Goal: Check status: Check status

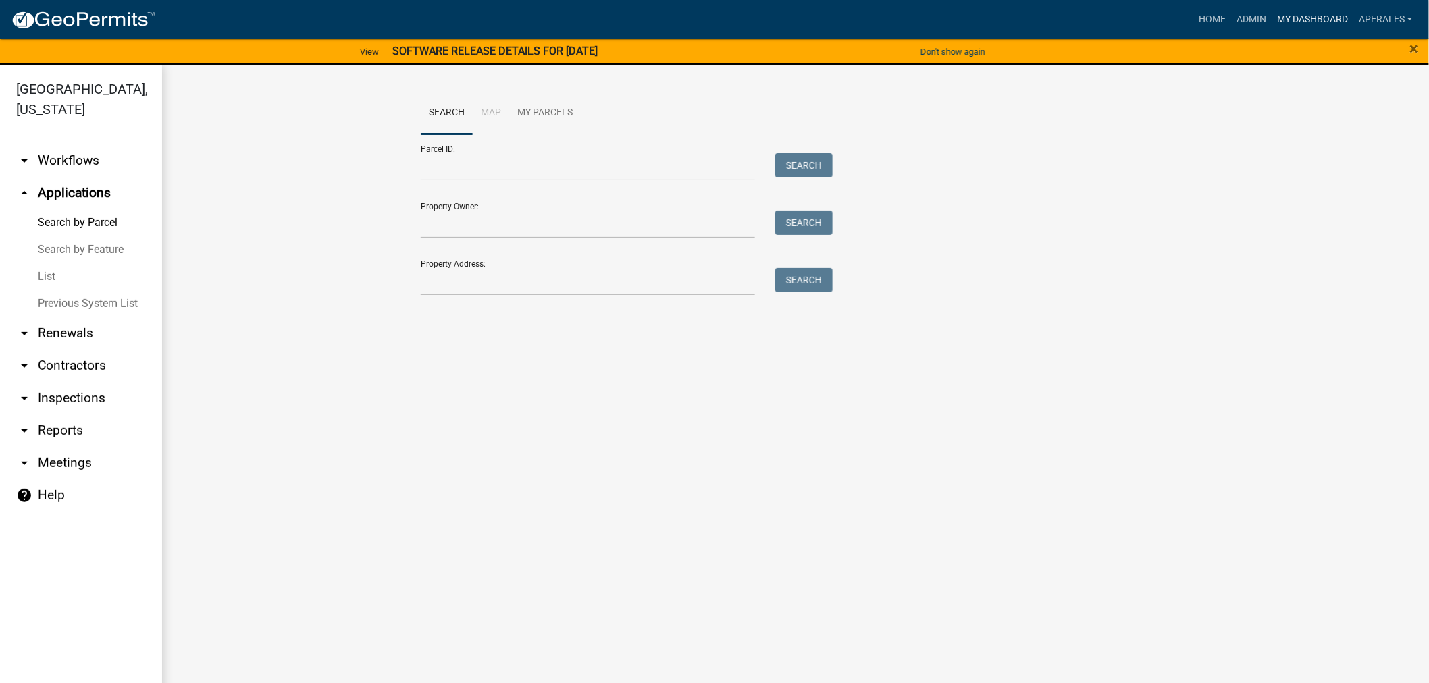
click at [1287, 16] on link "My Dashboard" at bounding box center [1313, 20] width 82 height 26
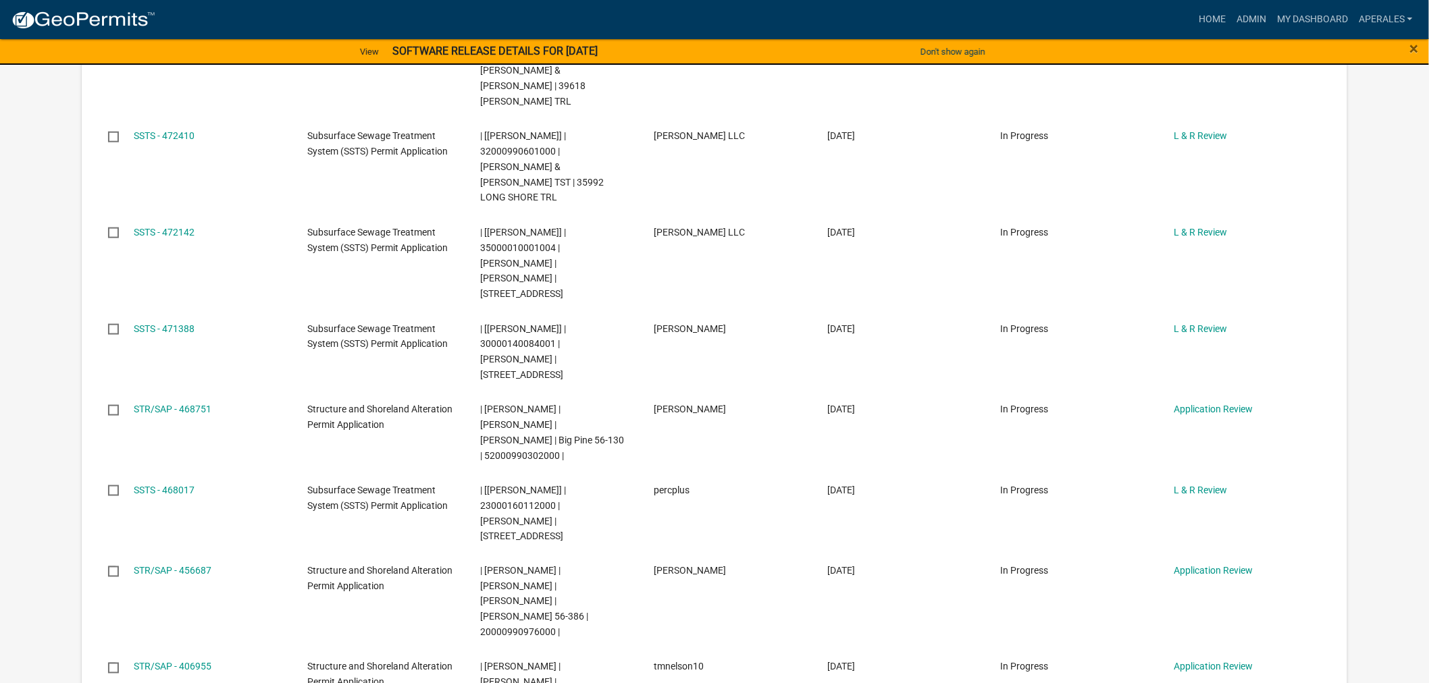
scroll to position [525, 0]
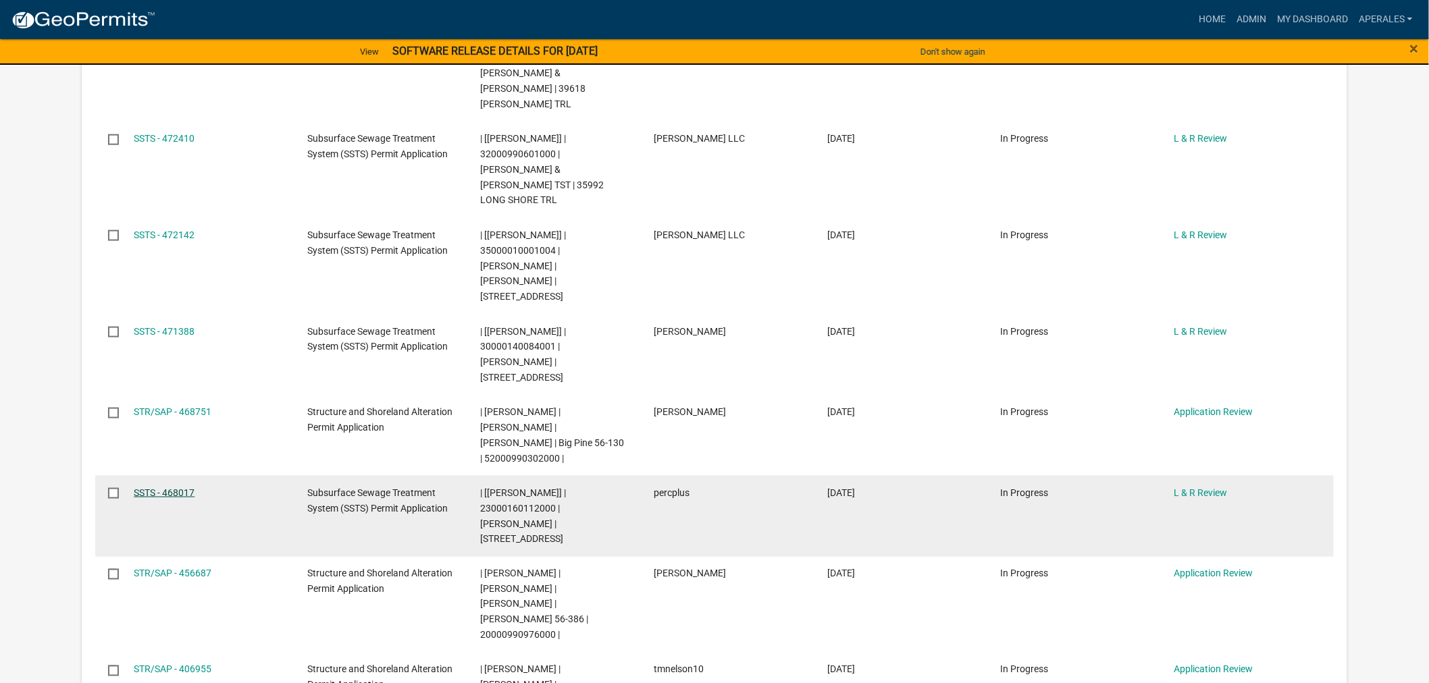
click at [178, 488] on link "SSTS - 468017" at bounding box center [164, 493] width 61 height 11
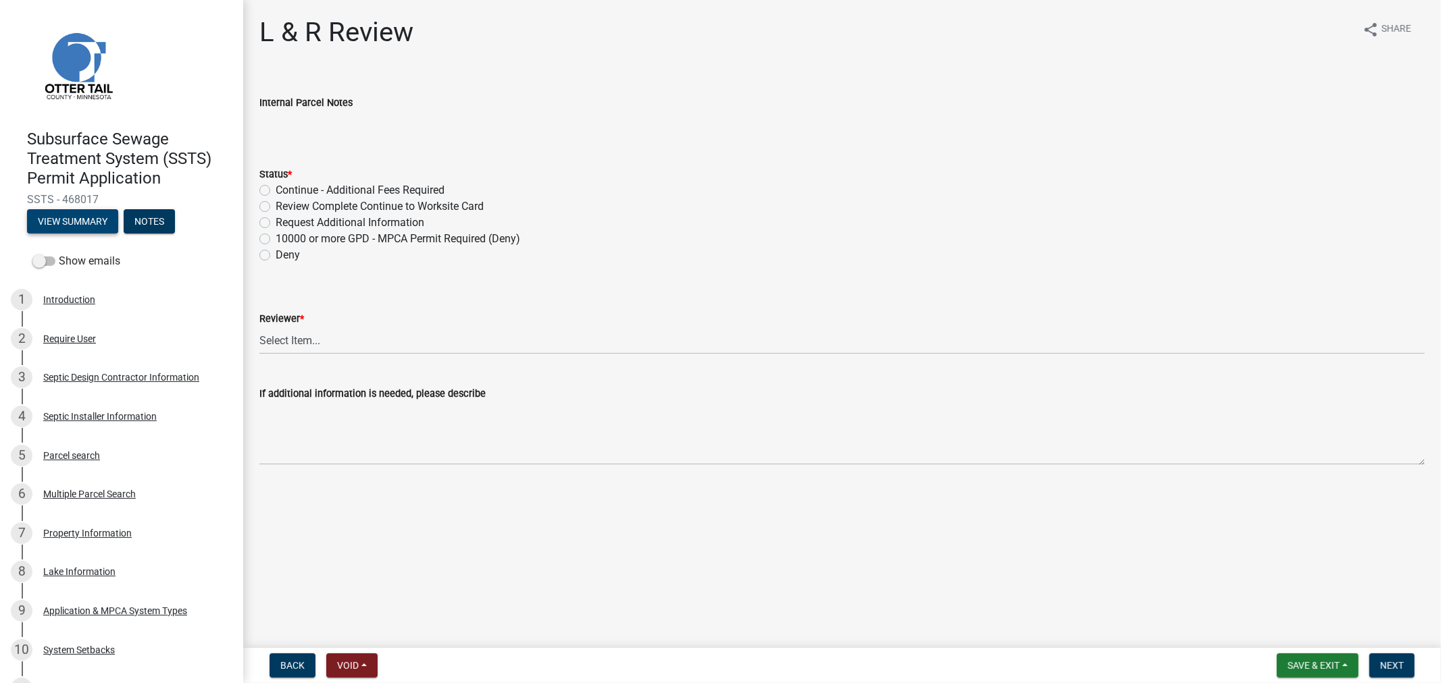
click at [55, 220] on button "View Summary" at bounding box center [72, 221] width 91 height 24
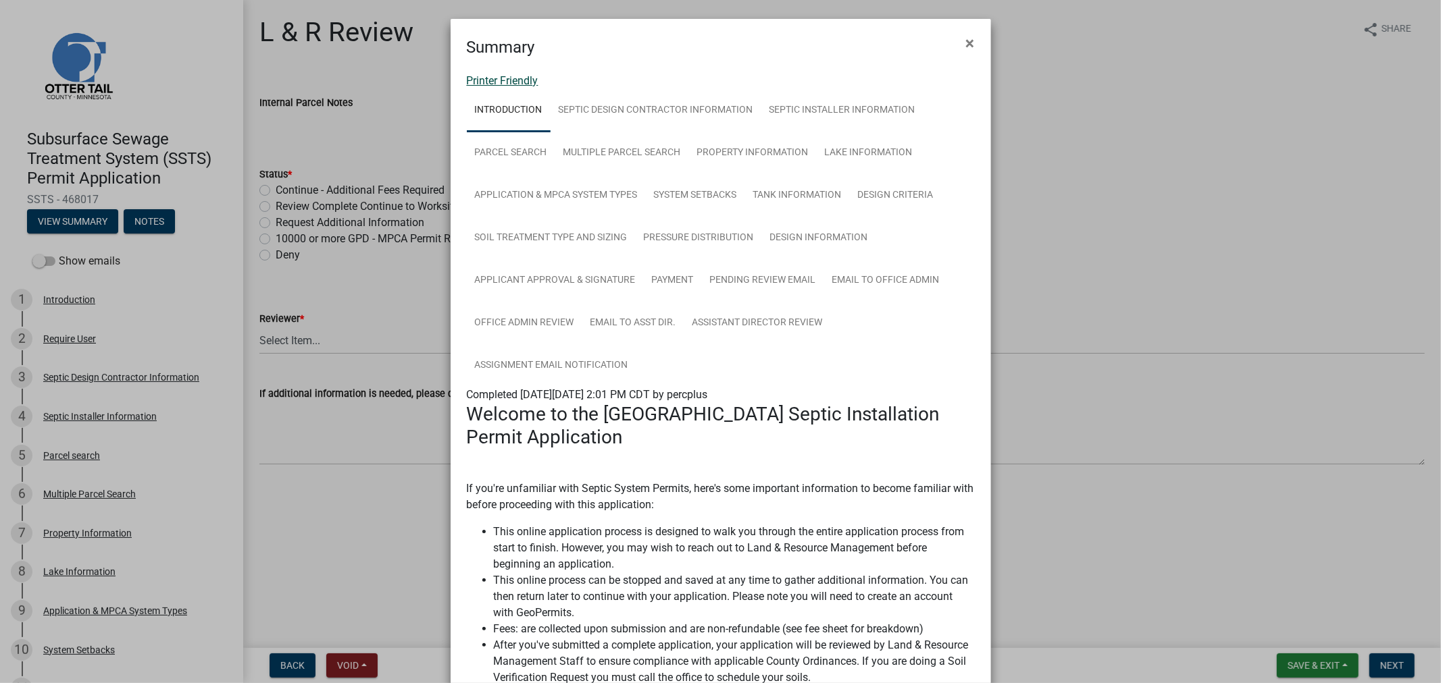
click at [474, 76] on link "Printer Friendly" at bounding box center [503, 80] width 72 height 13
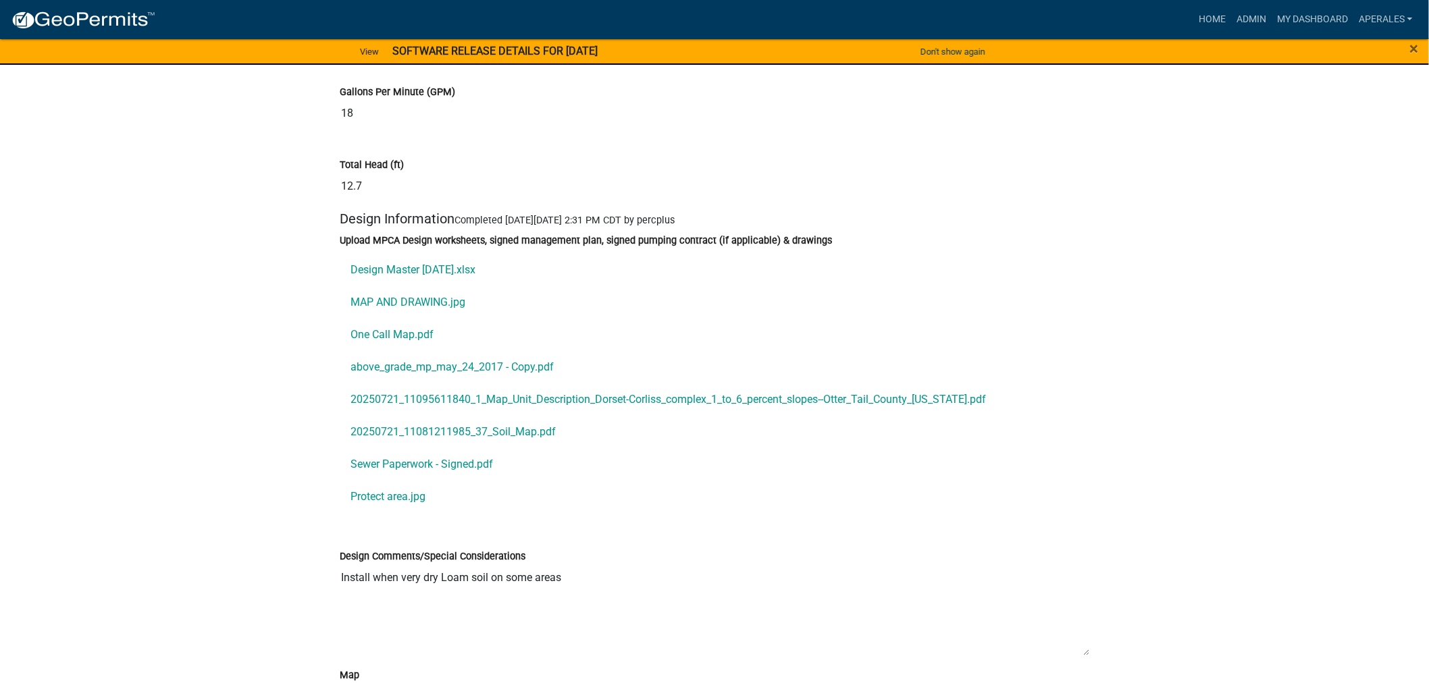
scroll to position [7654, 0]
click at [444, 286] on link "Design Master 2025 June.xlsx" at bounding box center [715, 269] width 750 height 32
click at [387, 318] on link "MAP AND DRAWING.jpg" at bounding box center [715, 302] width 750 height 32
click at [357, 351] on link "One Call Map.pdf" at bounding box center [715, 334] width 750 height 32
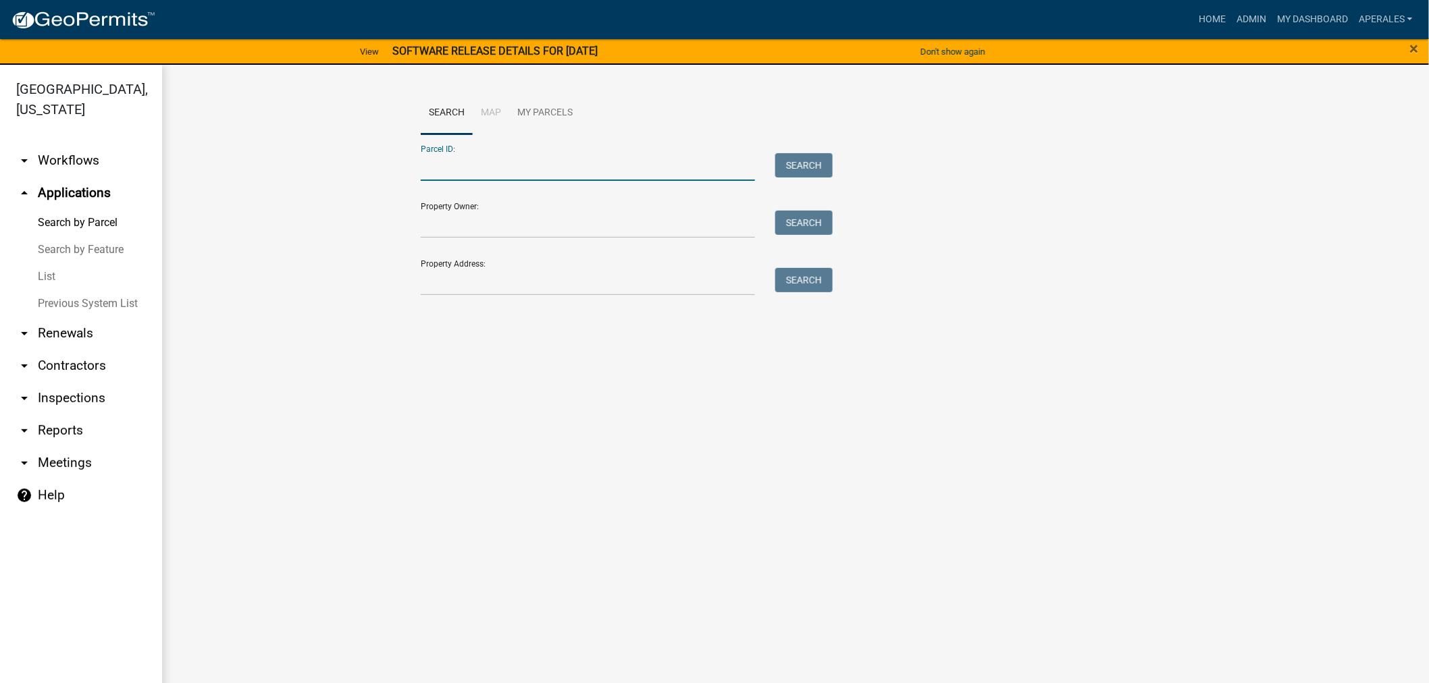
click at [487, 163] on input "Parcel ID:" at bounding box center [588, 167] width 334 height 28
drag, startPoint x: 433, startPoint y: 292, endPoint x: 437, endPoint y: 275, distance: 17.4
click at [432, 292] on input "Property Address:" at bounding box center [588, 282] width 334 height 28
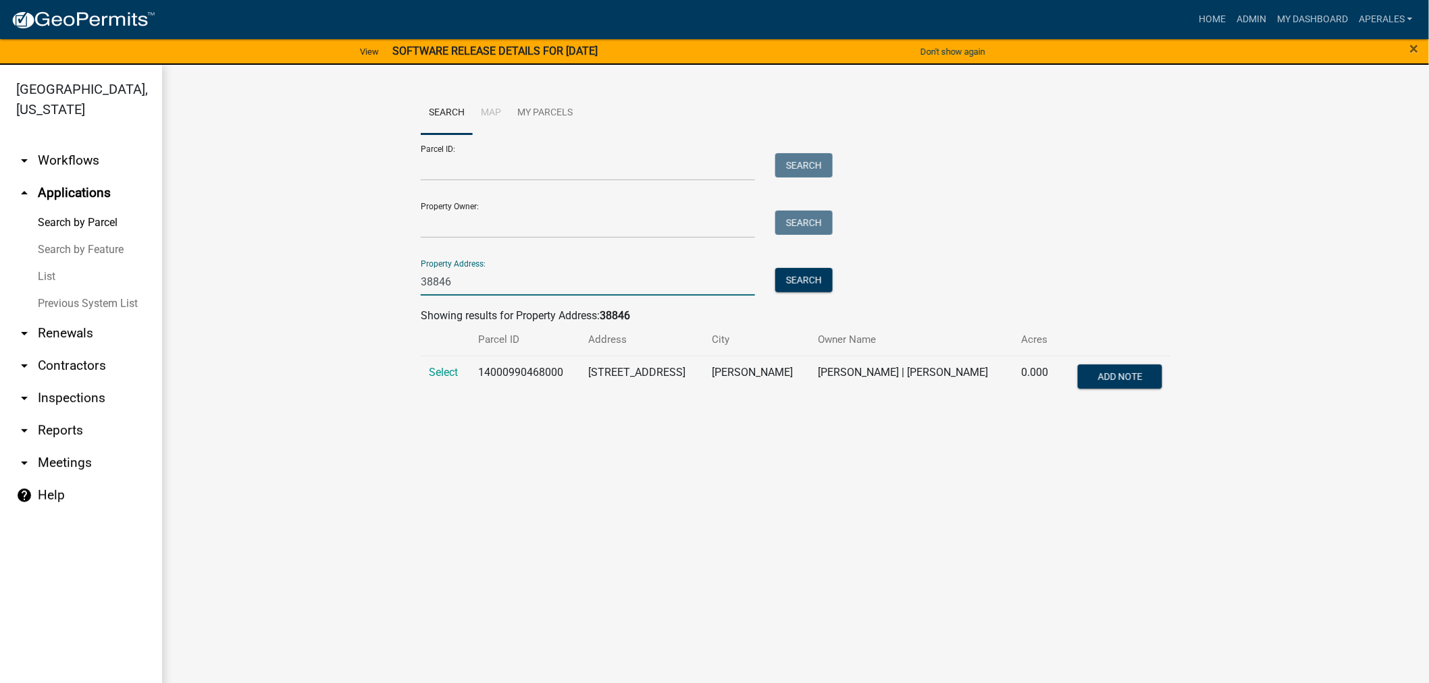
type input "38846"
click at [443, 380] on td "Select" at bounding box center [445, 378] width 49 height 45
click at [443, 376] on span "Select" at bounding box center [443, 372] width 29 height 13
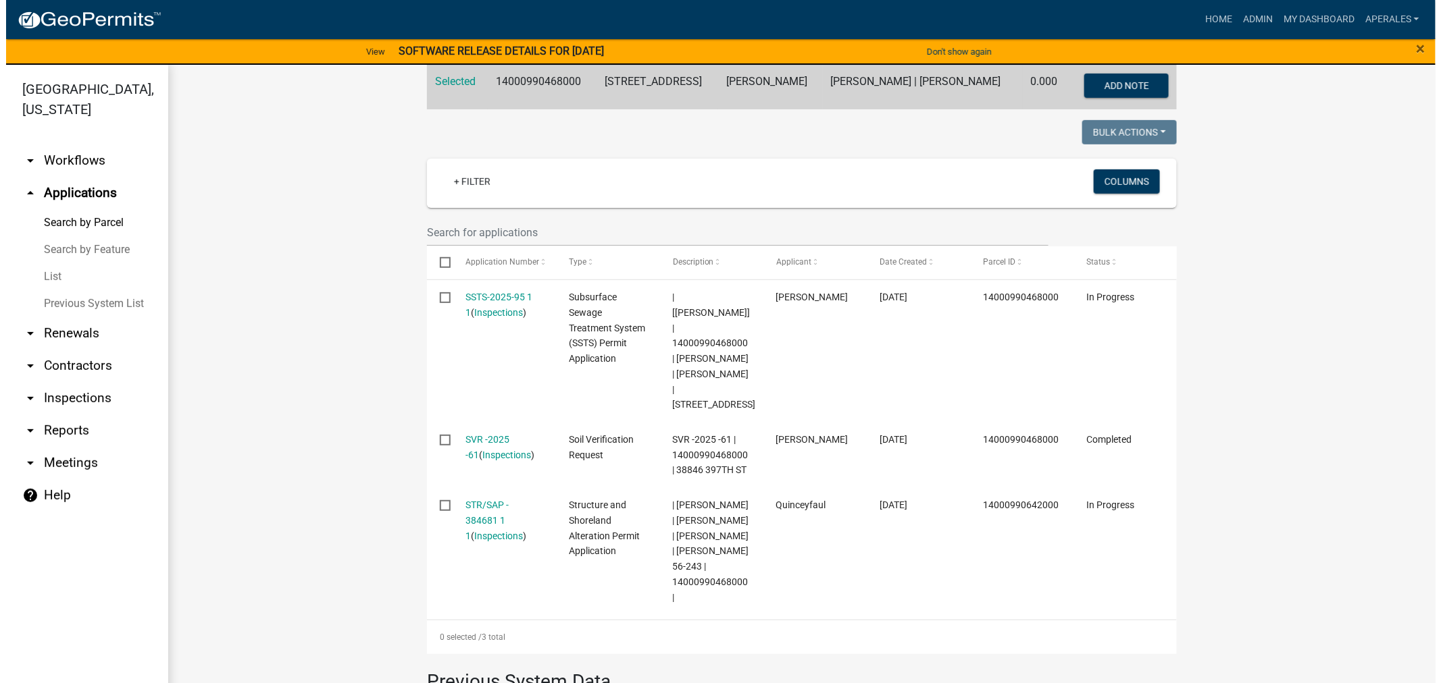
scroll to position [300, 0]
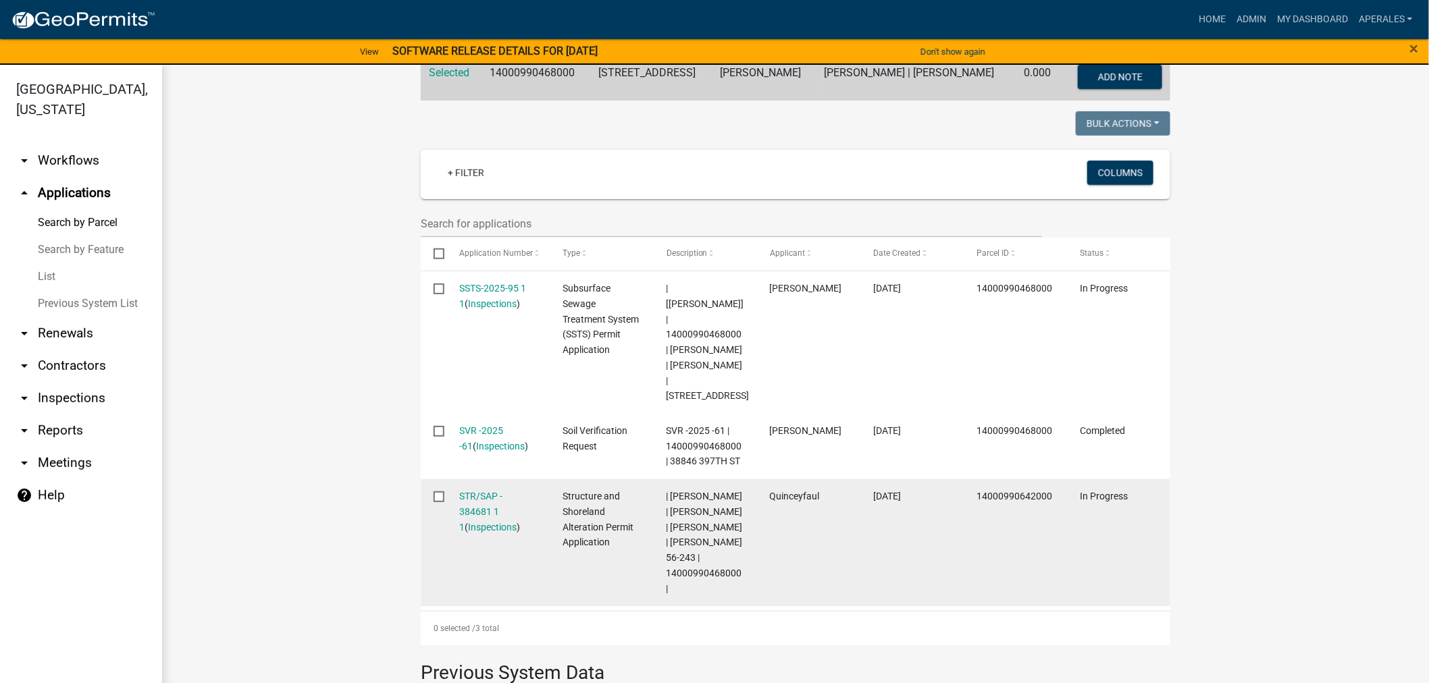
click at [475, 489] on div "STR/SAP - 384681 1 1 ( Inspections )" at bounding box center [499, 512] width 78 height 46
click at [470, 480] on datatable-body-cell "STR/SAP - 384681 1 1 ( Inspections )" at bounding box center [497, 543] width 103 height 127
click at [468, 491] on link "STR/SAP - 384681 1 1" at bounding box center [481, 512] width 43 height 42
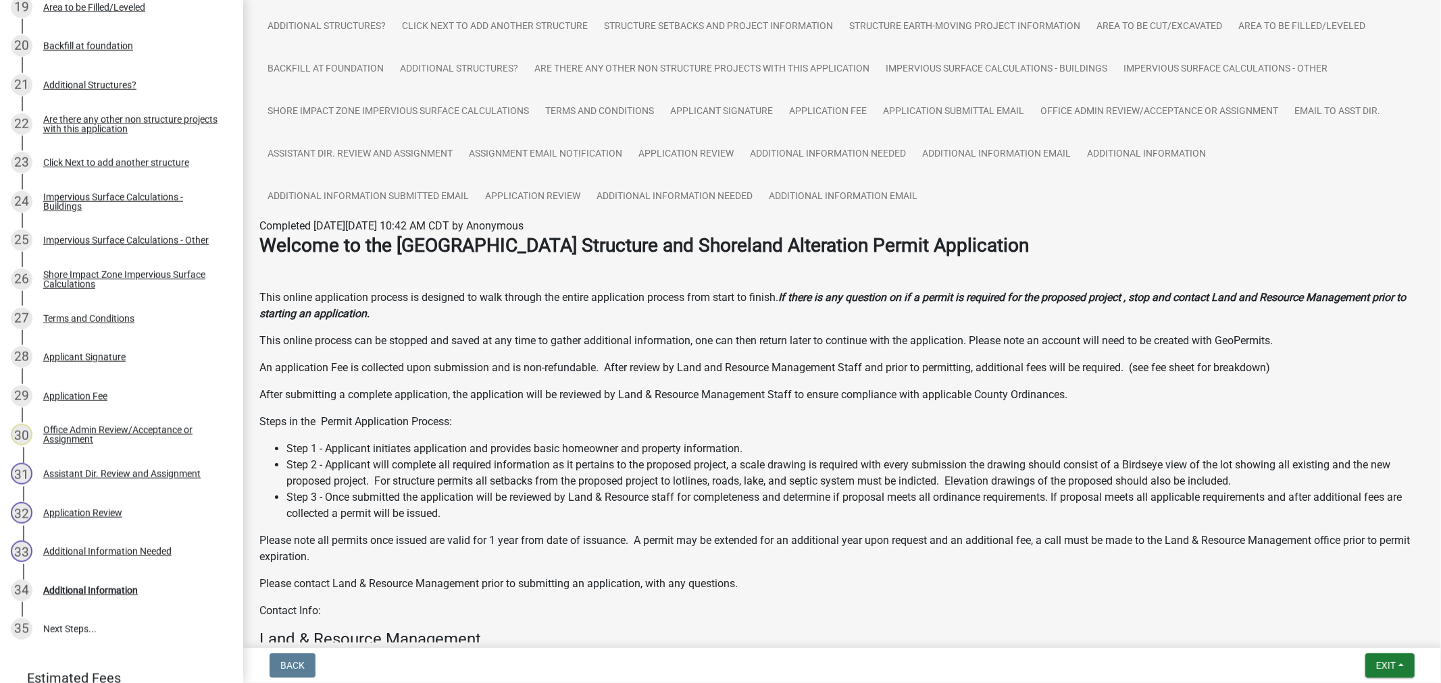
scroll to position [1083, 0]
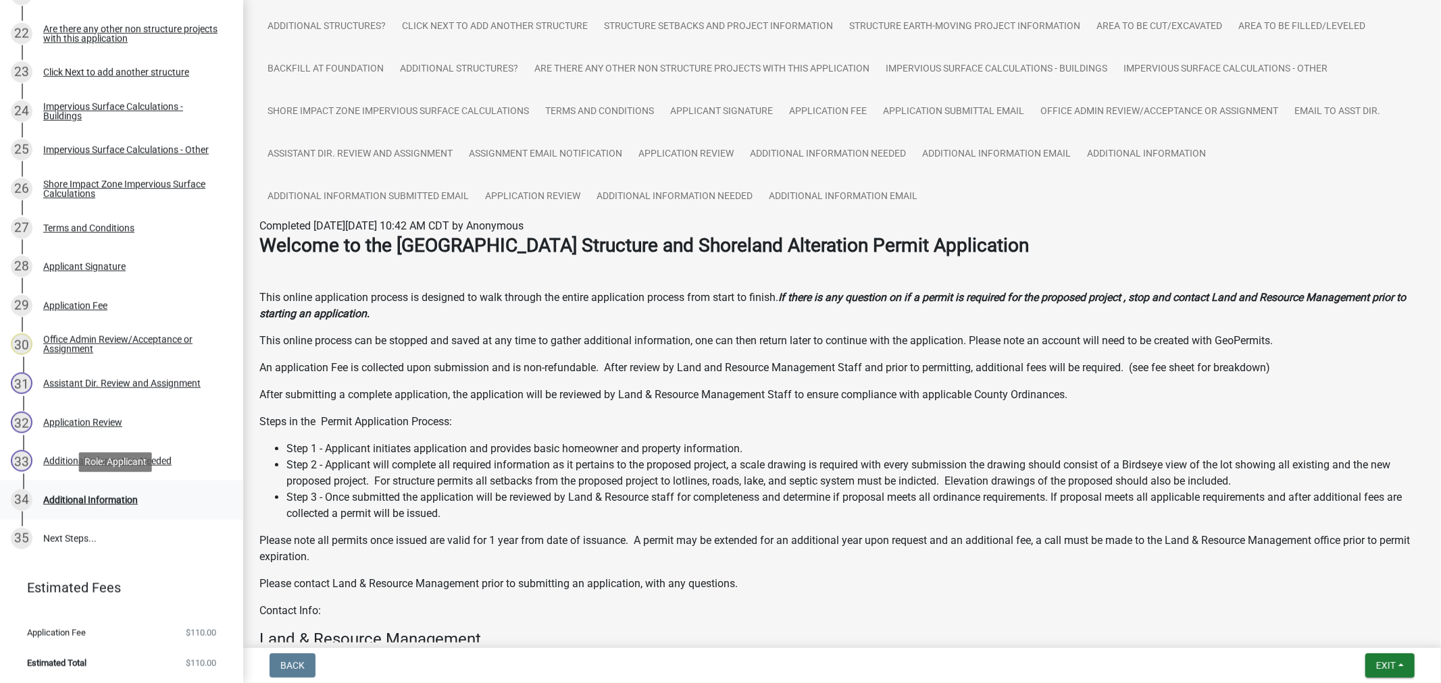
click at [96, 496] on div "Additional Information" at bounding box center [90, 500] width 95 height 9
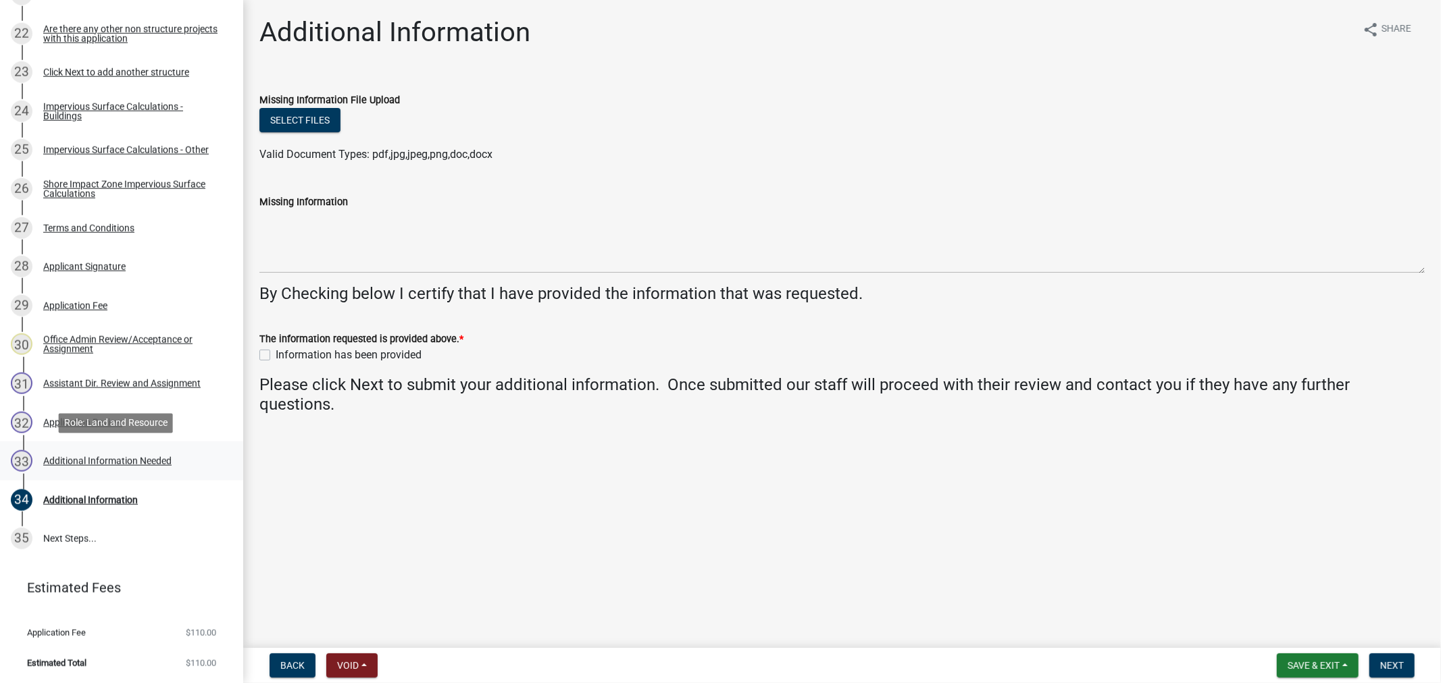
click at [49, 450] on div "33 Additional Information Needed" at bounding box center [116, 461] width 211 height 22
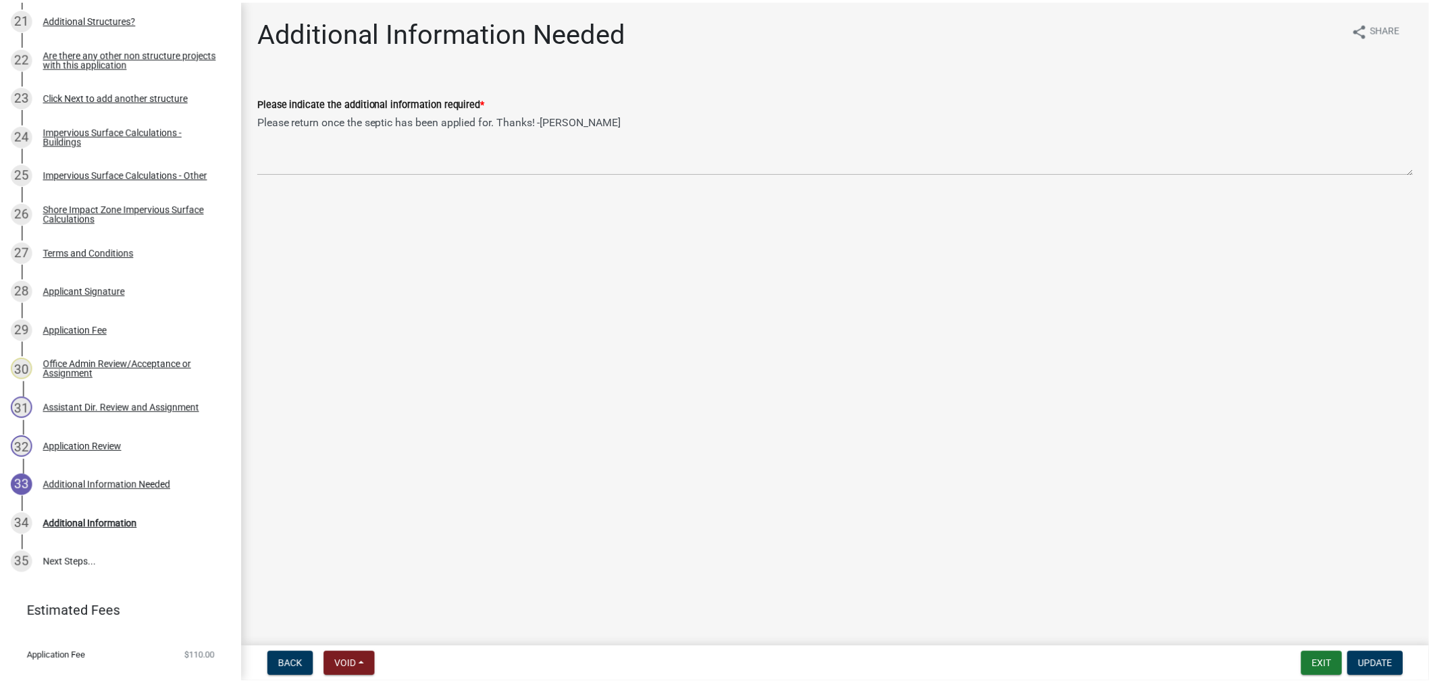
scroll to position [1083, 0]
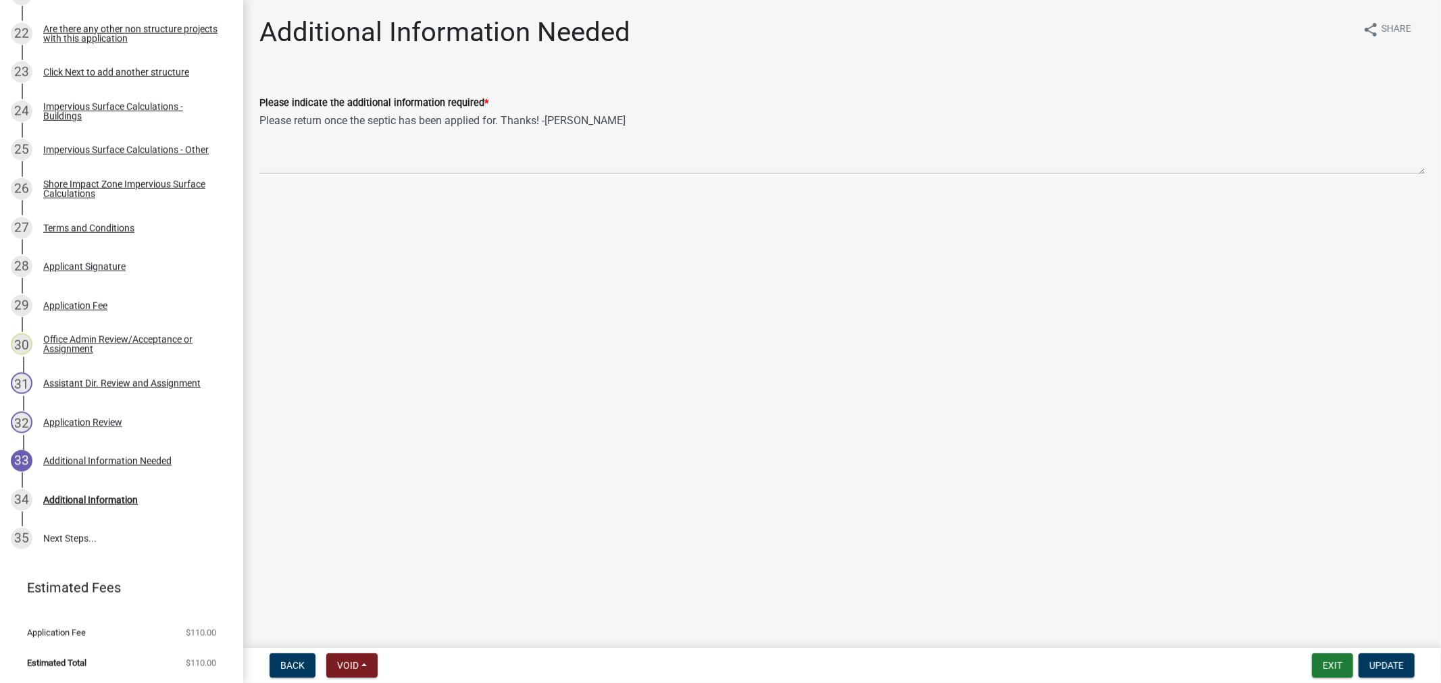
click at [104, 457] on div "Additional Information Needed" at bounding box center [107, 461] width 128 height 9
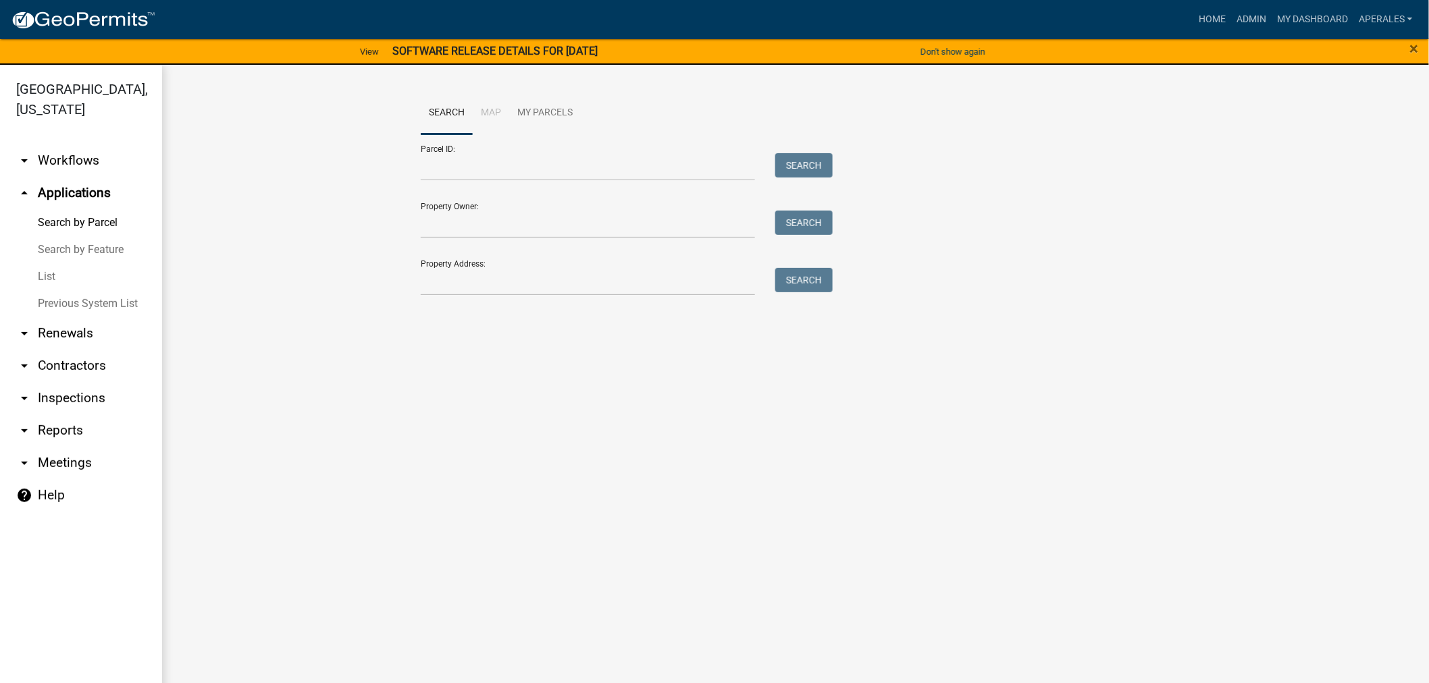
click at [473, 186] on form "Parcel ID: Search Property Owner: Search Property Address: Search" at bounding box center [623, 214] width 405 height 161
click at [480, 167] on input "Parcel ID:" at bounding box center [588, 167] width 334 height 28
click at [456, 271] on input "Property Address:" at bounding box center [588, 282] width 334 height 28
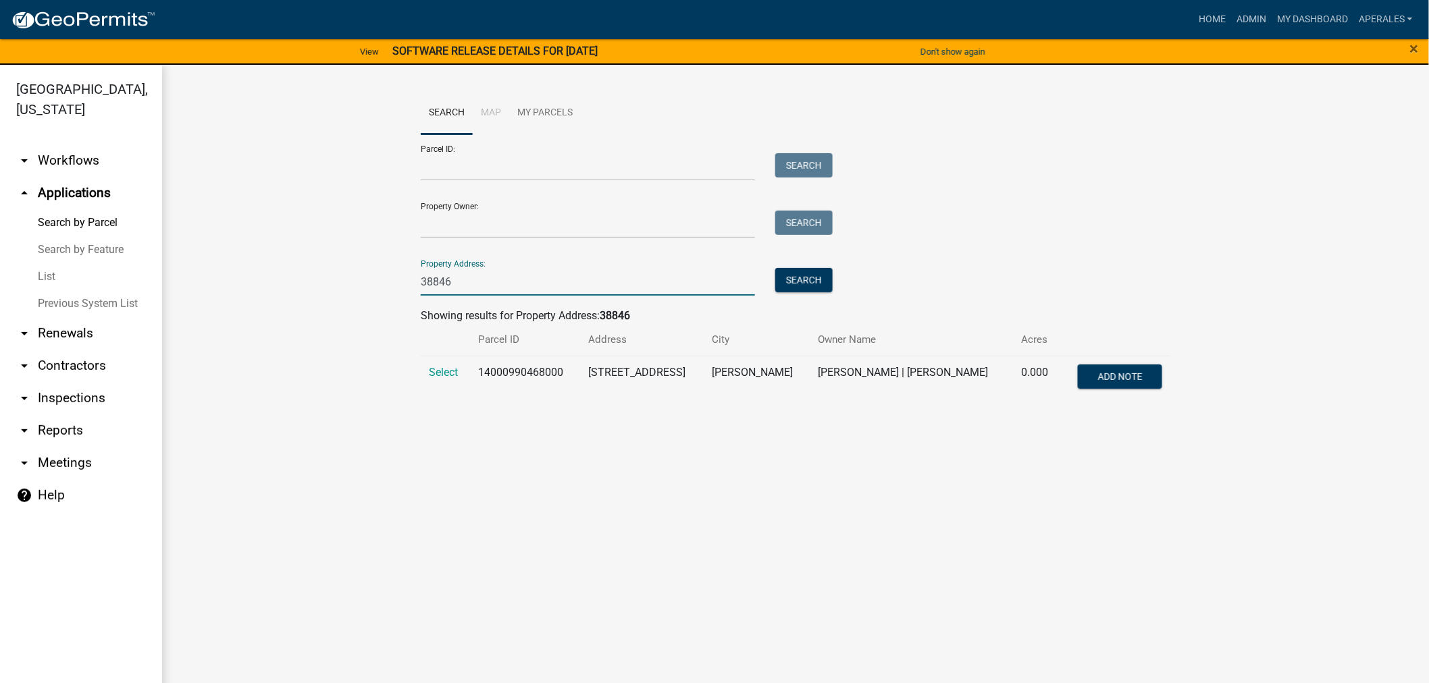
type input "38846"
click at [463, 376] on td "Select" at bounding box center [445, 378] width 49 height 45
click at [440, 372] on span "Select" at bounding box center [443, 372] width 29 height 13
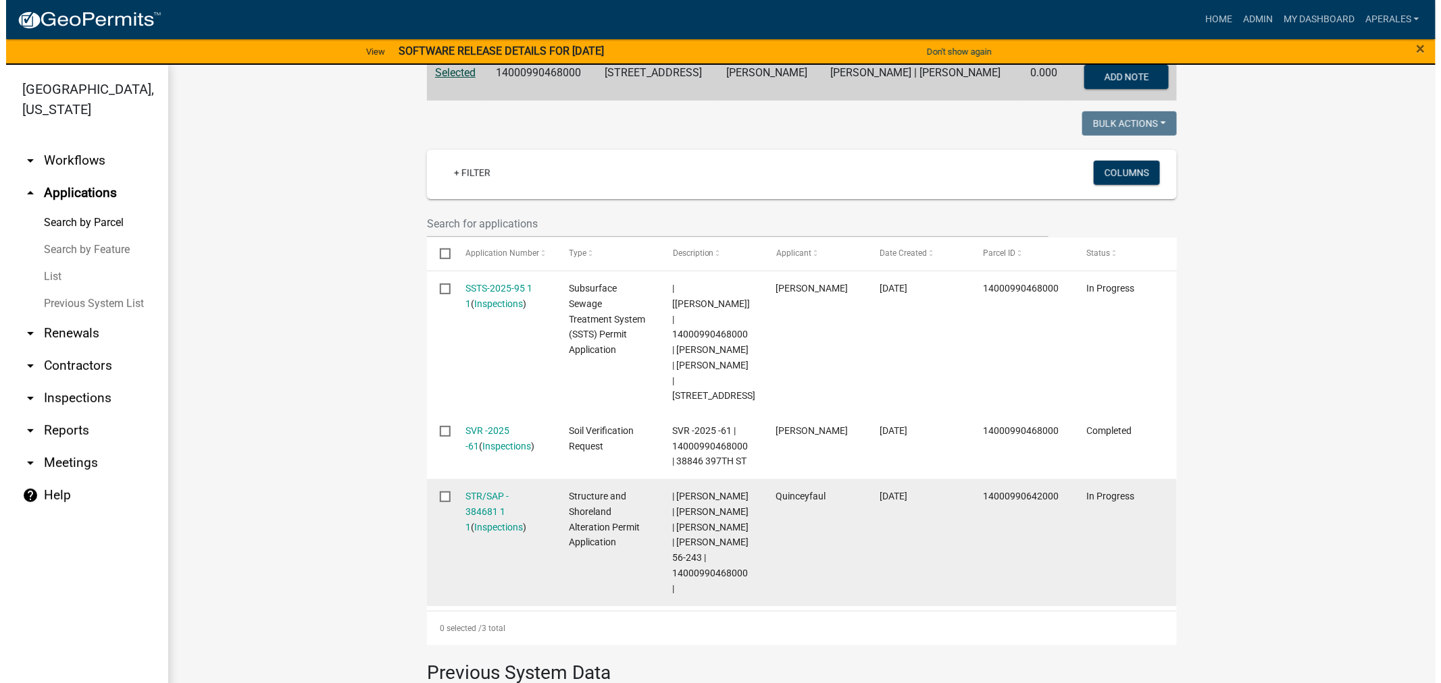
scroll to position [375, 0]
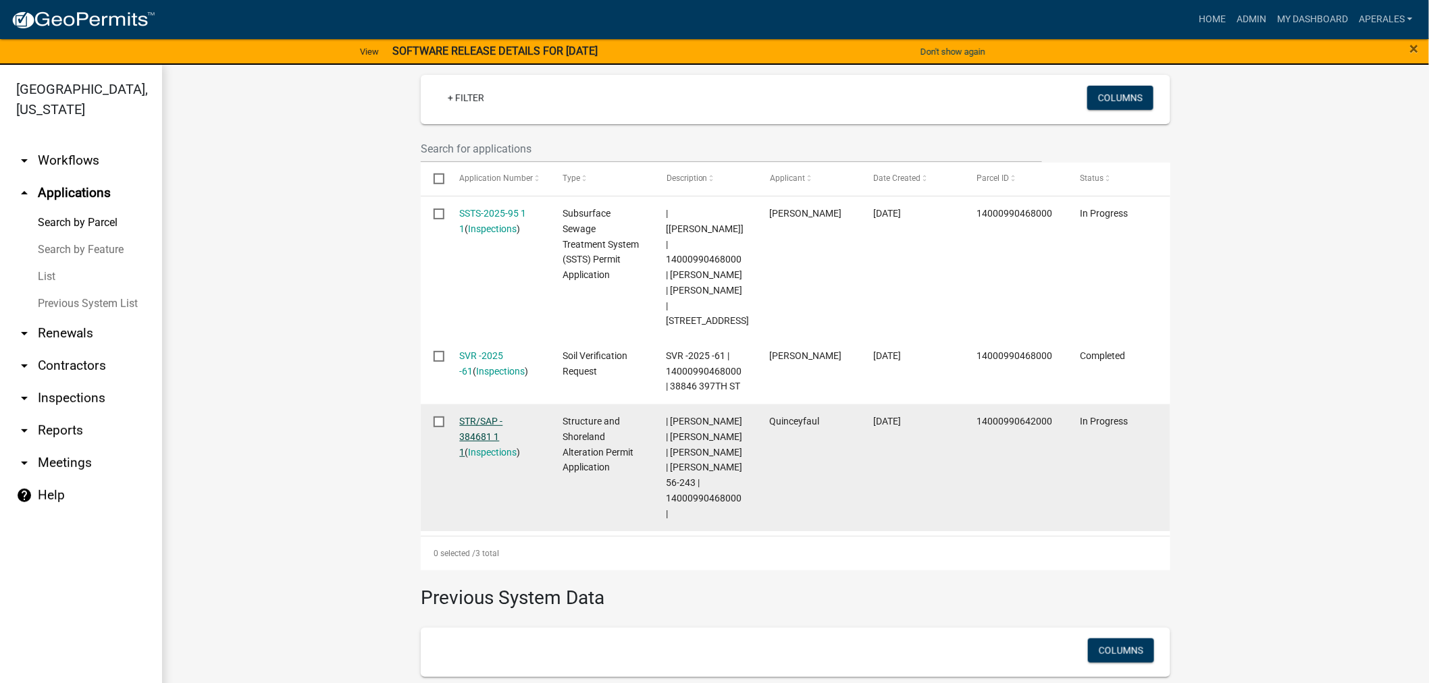
click at [487, 416] on link "STR/SAP - 384681 1 1" at bounding box center [481, 437] width 43 height 42
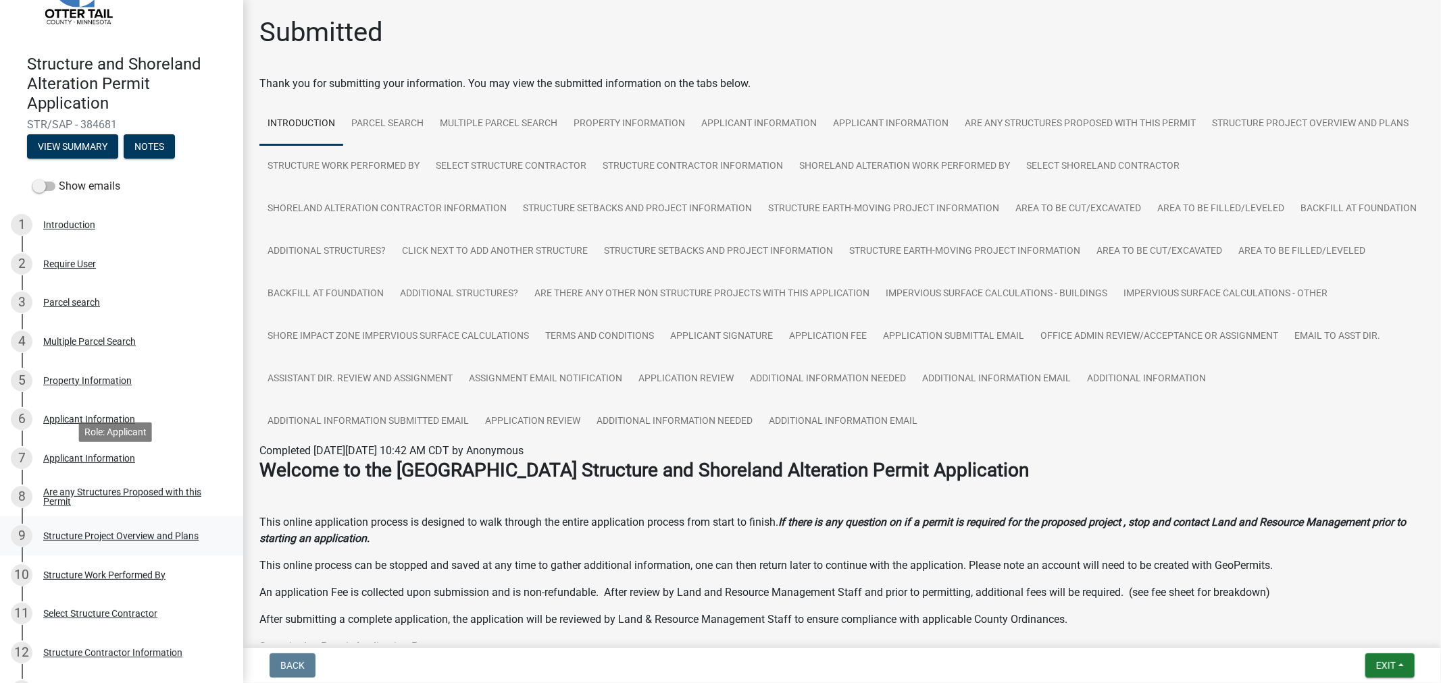
scroll to position [150, 0]
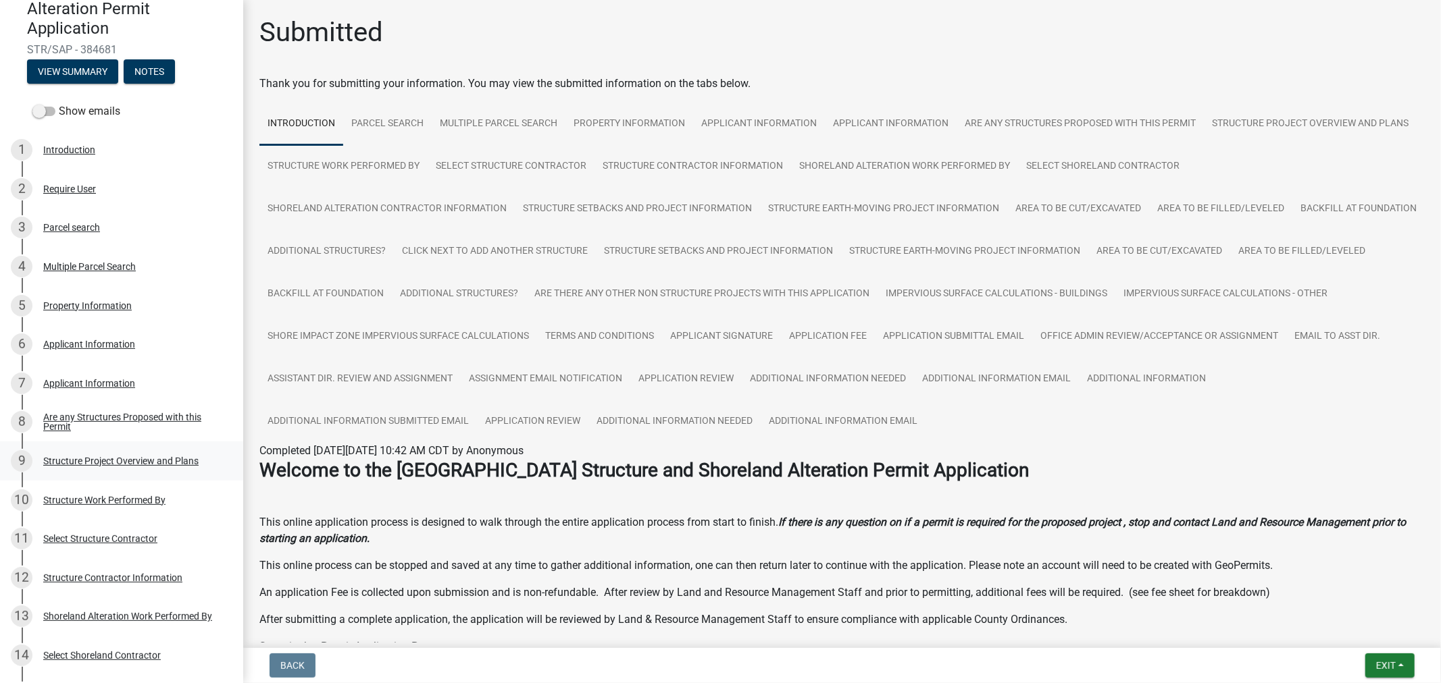
click at [126, 454] on div "9 Structure Project Overview and Plans" at bounding box center [116, 461] width 211 height 22
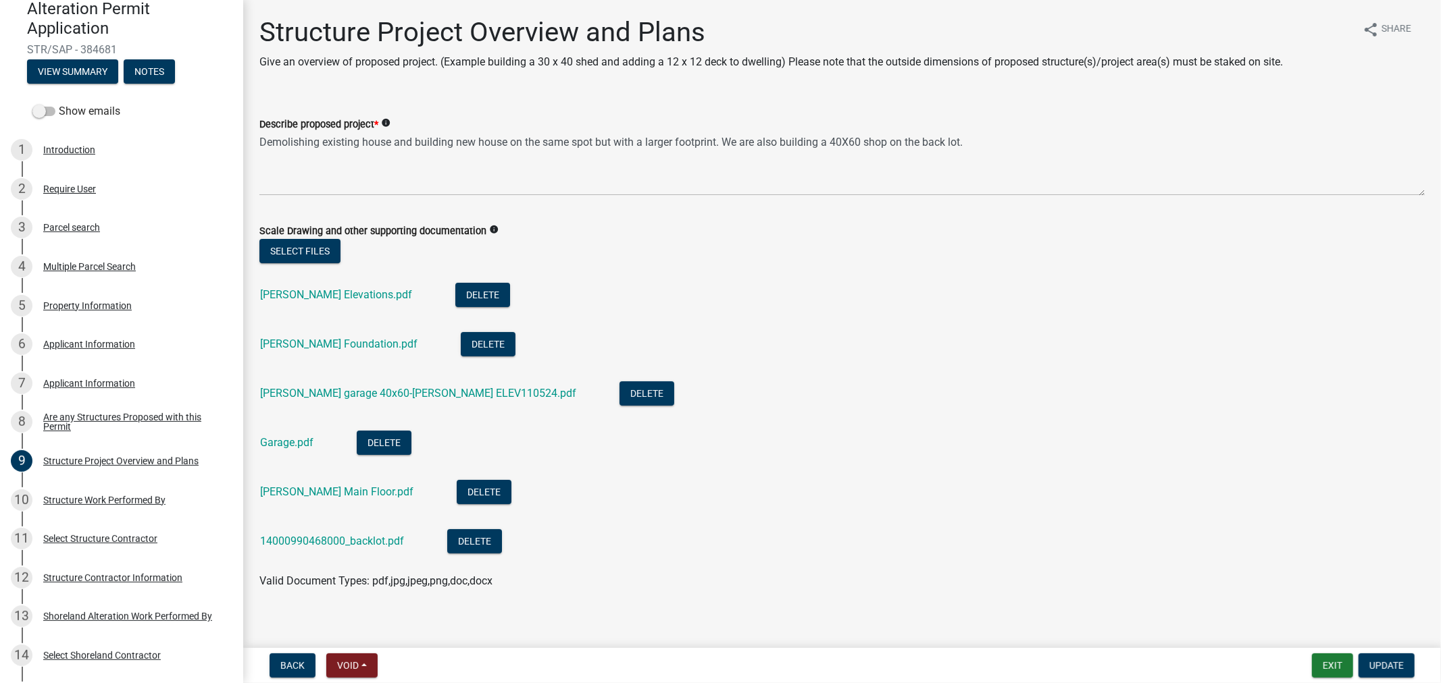
click at [307, 351] on div "[PERSON_NAME] Foundation.pdf" at bounding box center [349, 346] width 179 height 28
click at [332, 394] on link "[PERSON_NAME] garage 40x60-[PERSON_NAME] ELEV110524.pdf" at bounding box center [418, 393] width 316 height 13
click at [305, 288] on link "[PERSON_NAME] Elevations.pdf" at bounding box center [336, 294] width 152 height 13
click at [314, 338] on link "[PERSON_NAME] Foundation.pdf" at bounding box center [338, 344] width 157 height 13
click at [384, 392] on link "[PERSON_NAME] garage 40x60-[PERSON_NAME] ELEV110524.pdf" at bounding box center [418, 393] width 316 height 13
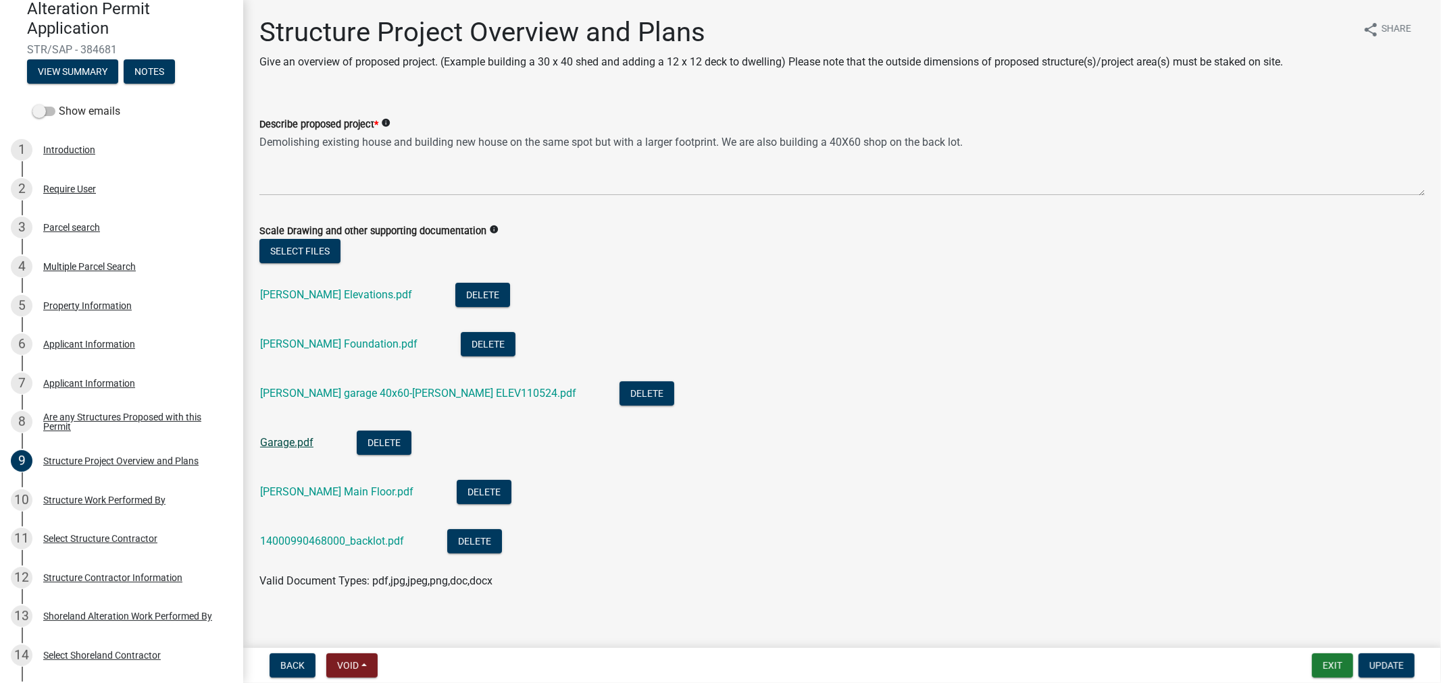
click at [284, 443] on link "Garage.pdf" at bounding box center [286, 442] width 53 height 13
click at [308, 496] on link "[PERSON_NAME] Main Floor.pdf" at bounding box center [336, 492] width 153 height 13
click at [284, 543] on link "14000990468000_backlot.pdf" at bounding box center [332, 541] width 144 height 13
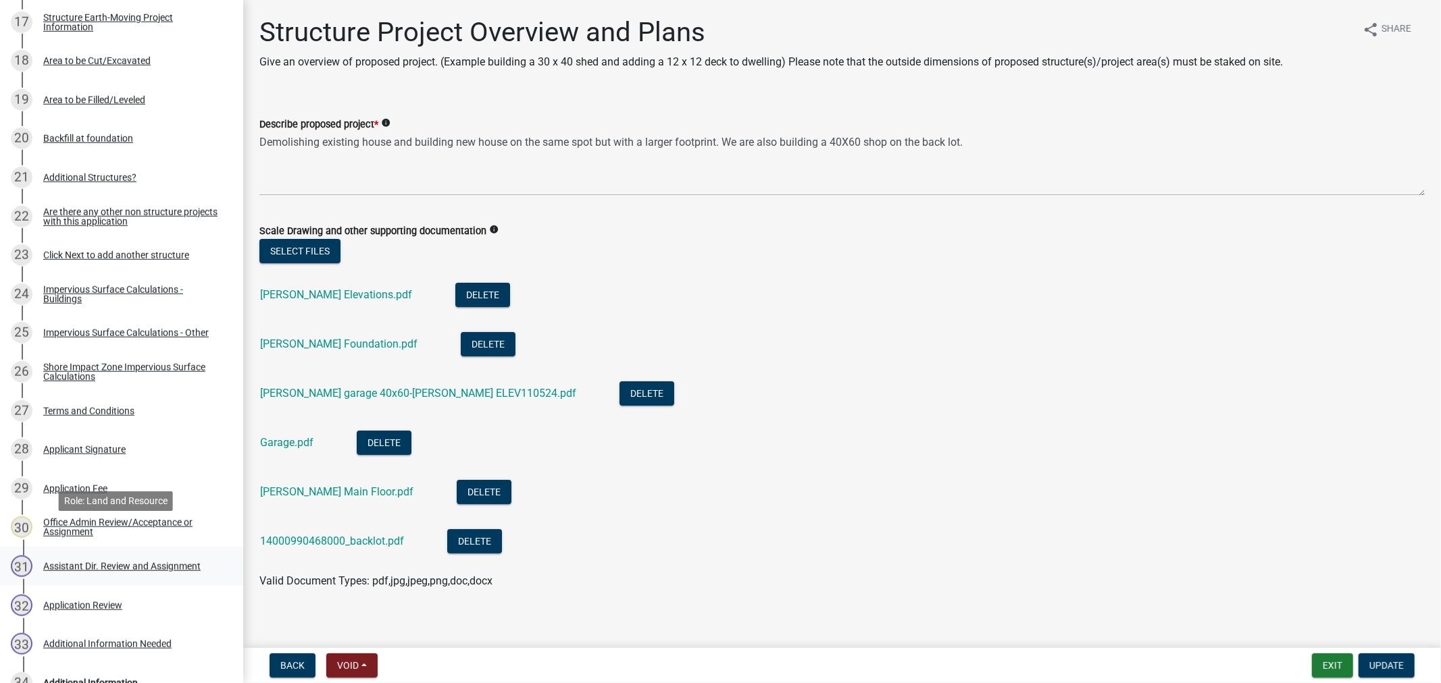
scroll to position [975, 0]
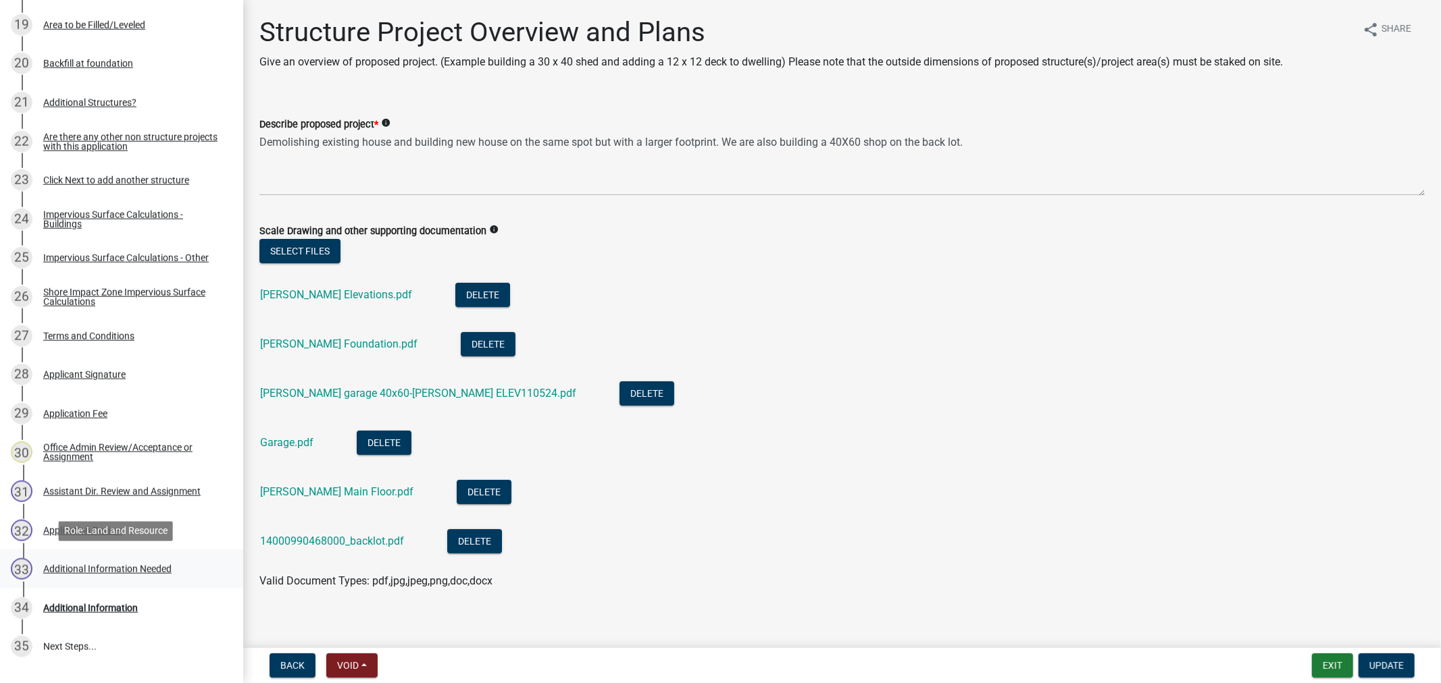
click at [116, 574] on div "33 Additional Information Needed" at bounding box center [116, 570] width 211 height 22
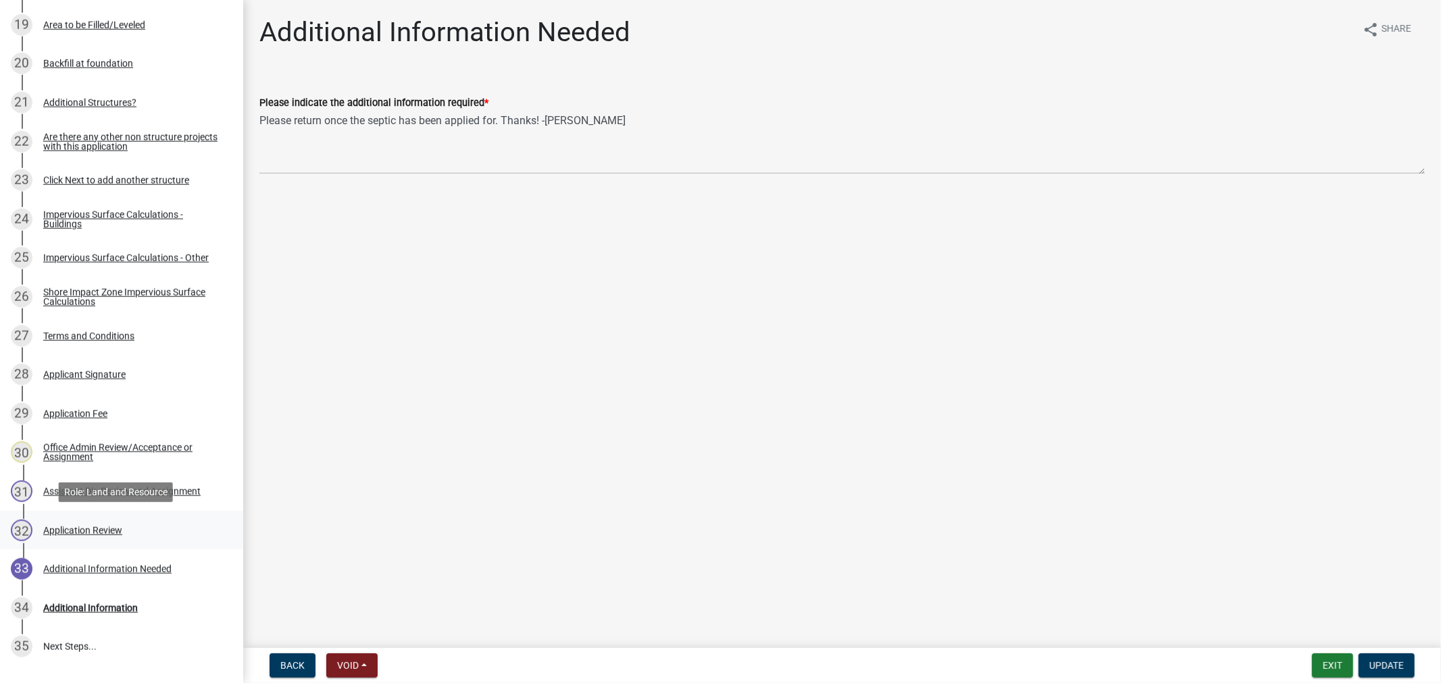
click at [49, 526] on div "Application Review" at bounding box center [82, 530] width 79 height 9
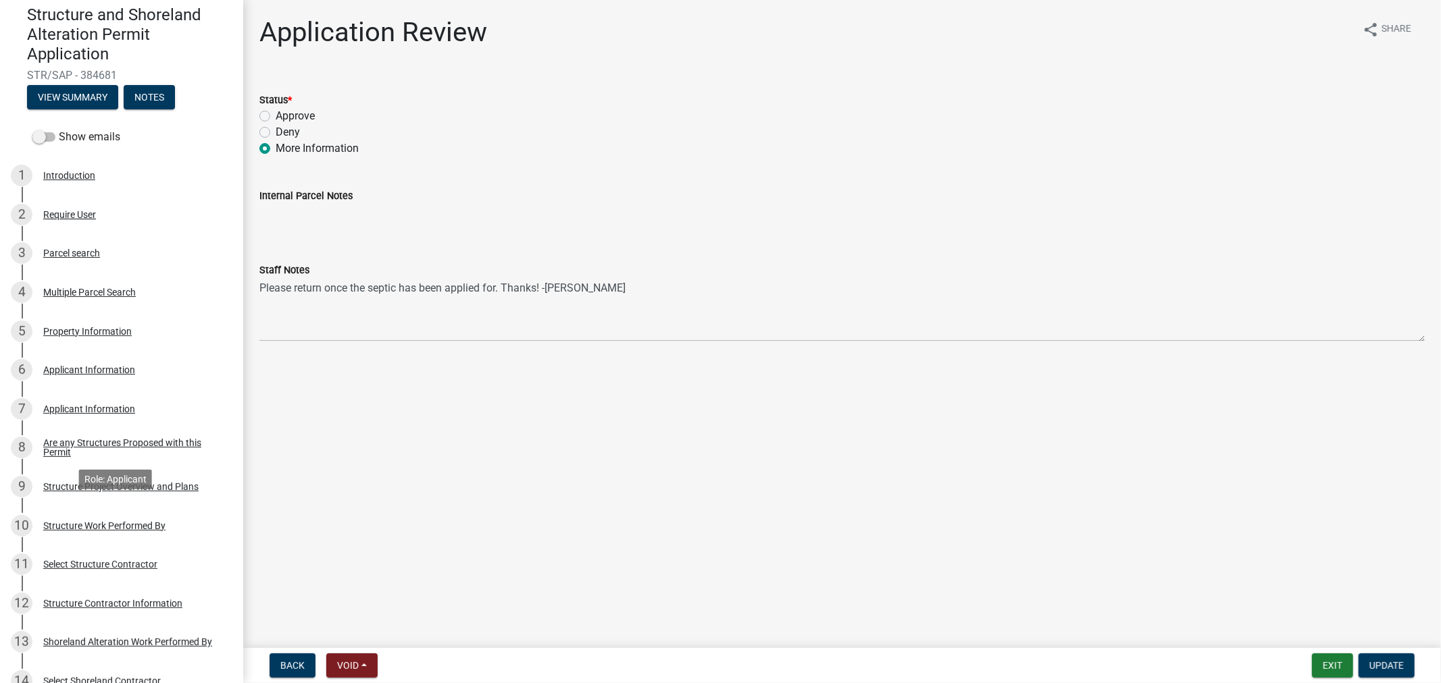
scroll to position [0, 0]
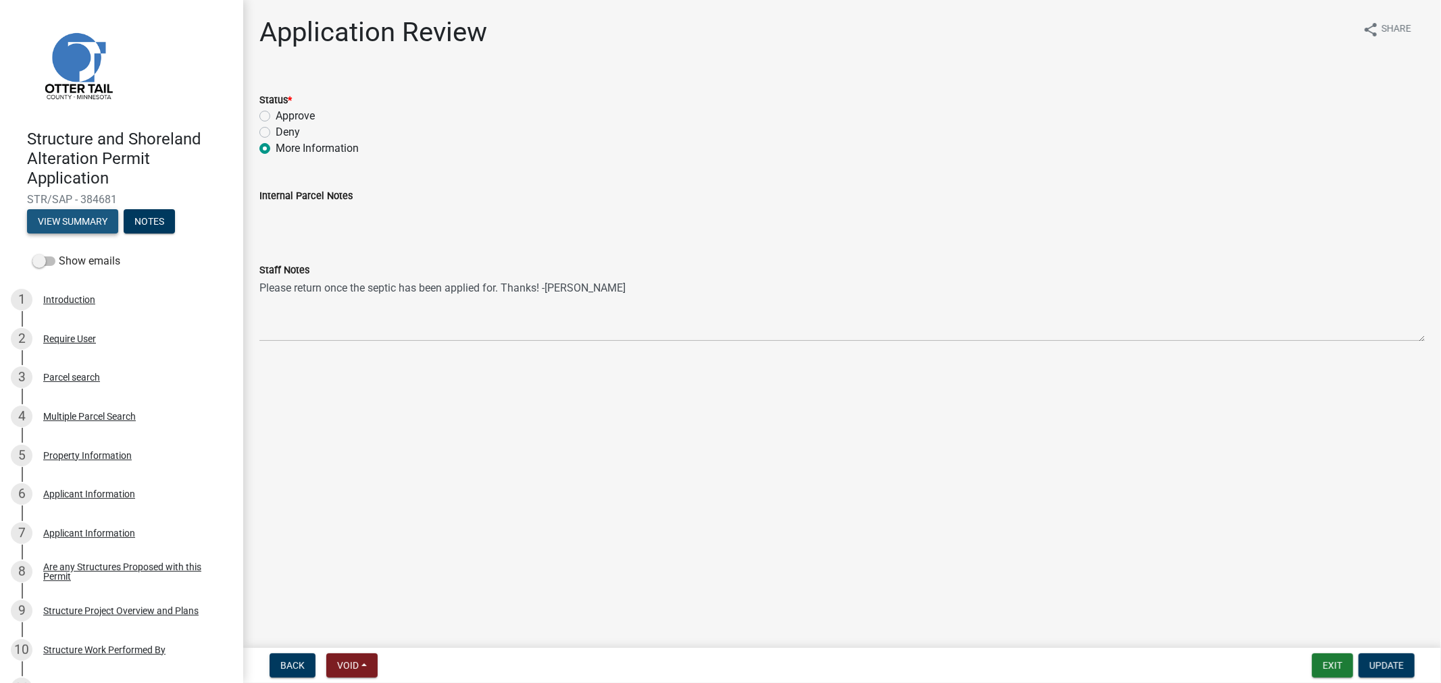
click at [59, 217] on button "View Summary" at bounding box center [72, 221] width 91 height 24
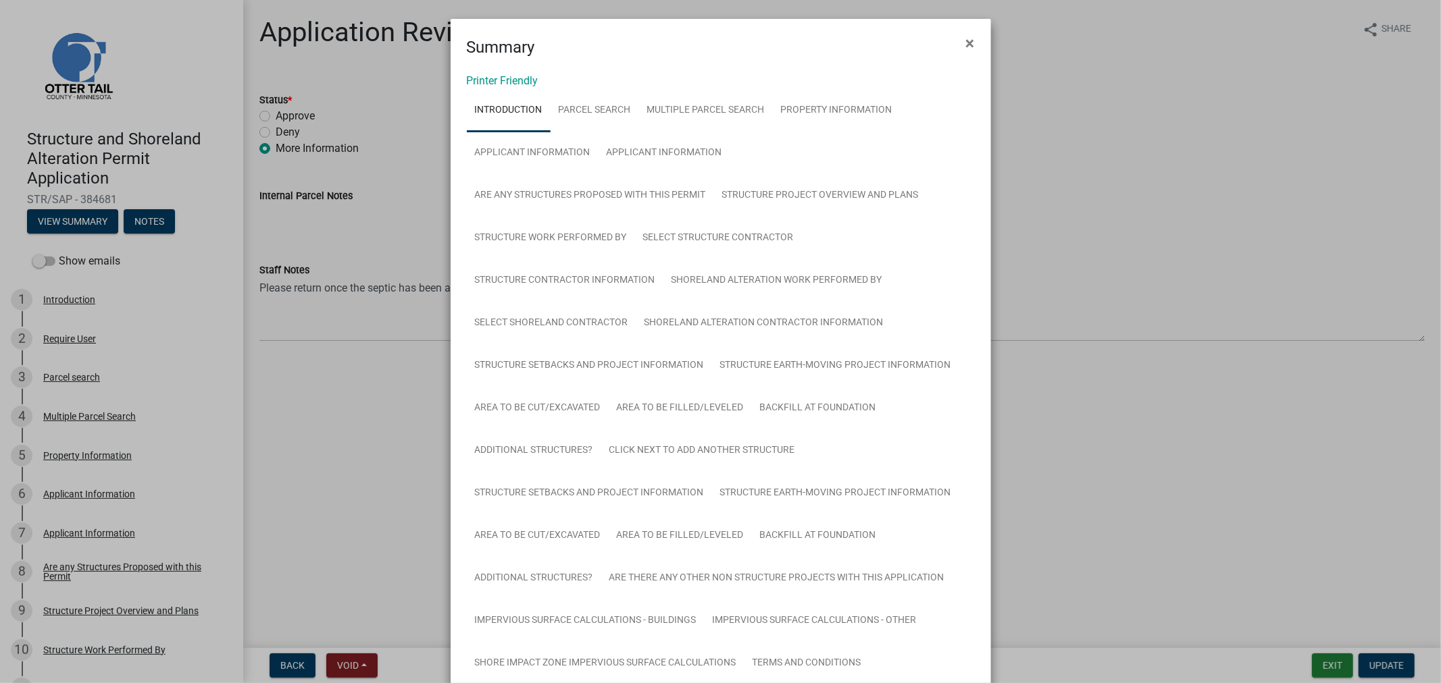
click at [475, 85] on link "Printer Friendly" at bounding box center [503, 80] width 72 height 13
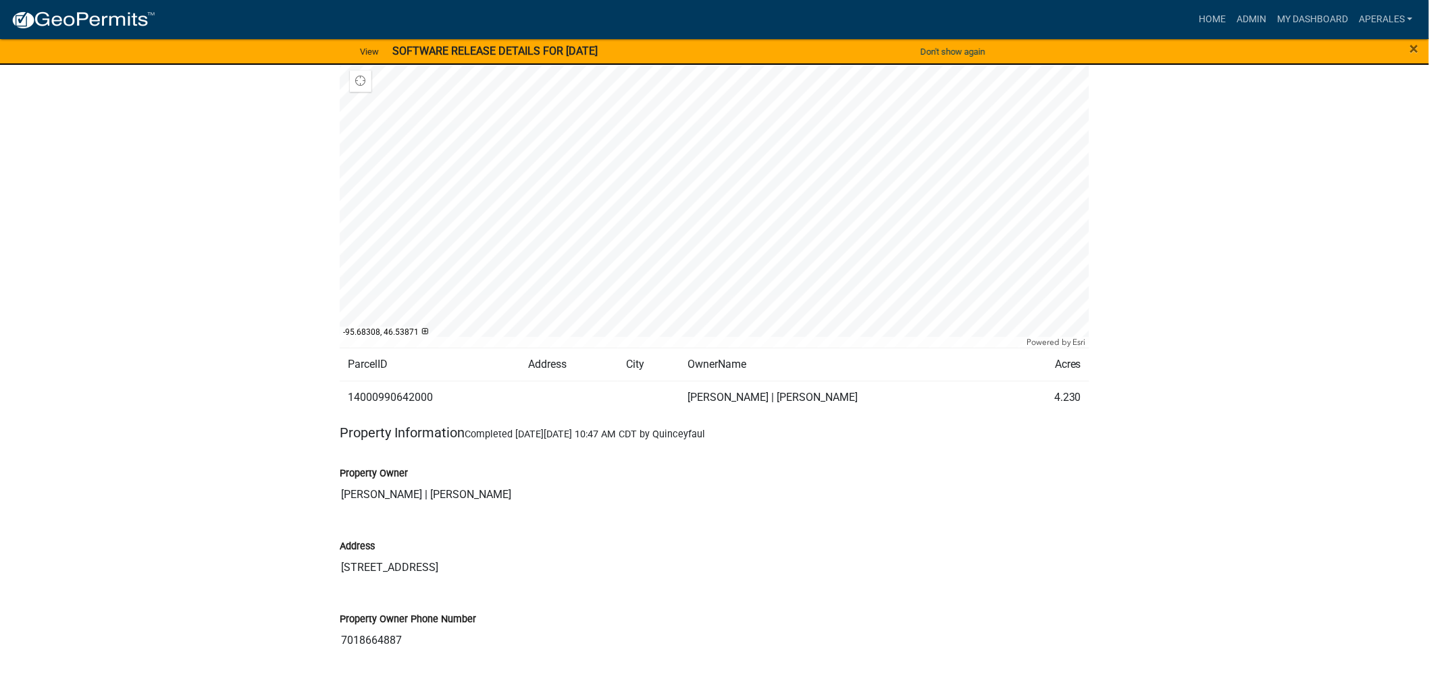
scroll to position [1426, 0]
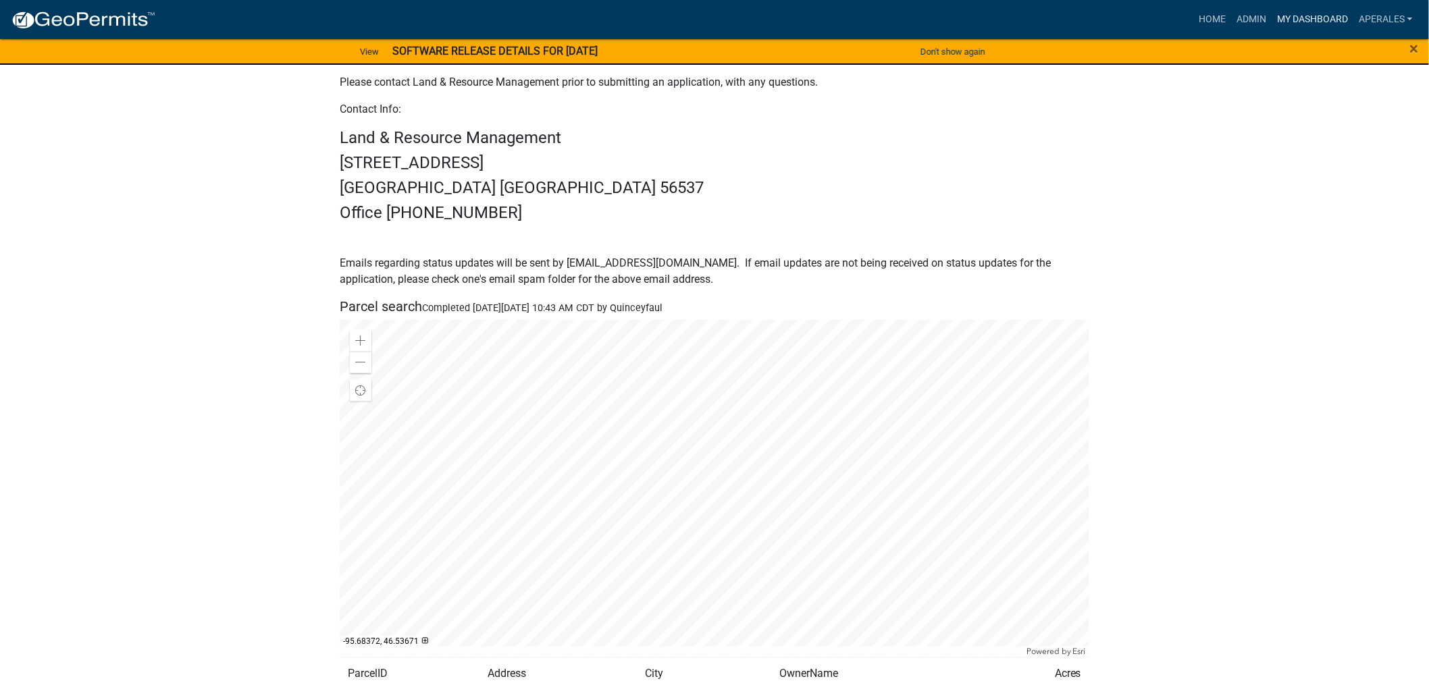
click at [1306, 17] on link "My Dashboard" at bounding box center [1313, 20] width 82 height 26
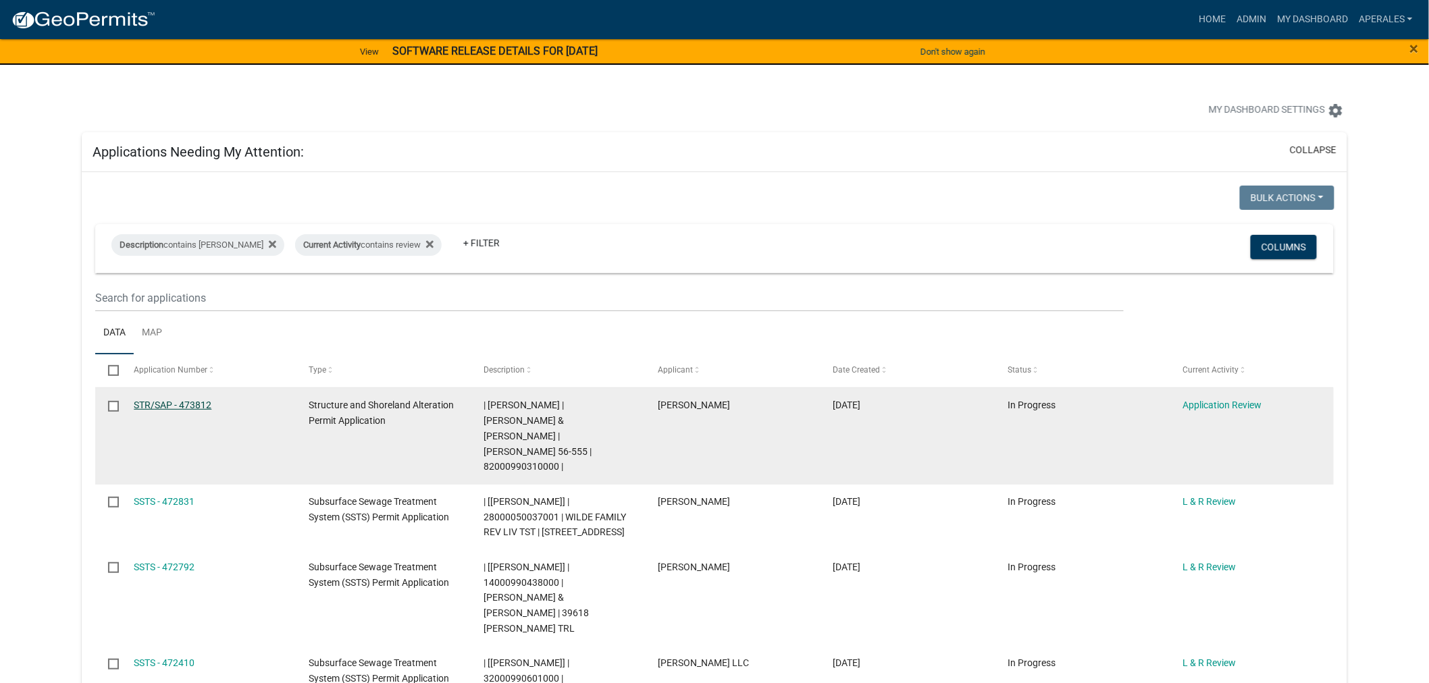
click at [180, 400] on link "STR/SAP - 473812" at bounding box center [173, 405] width 78 height 11
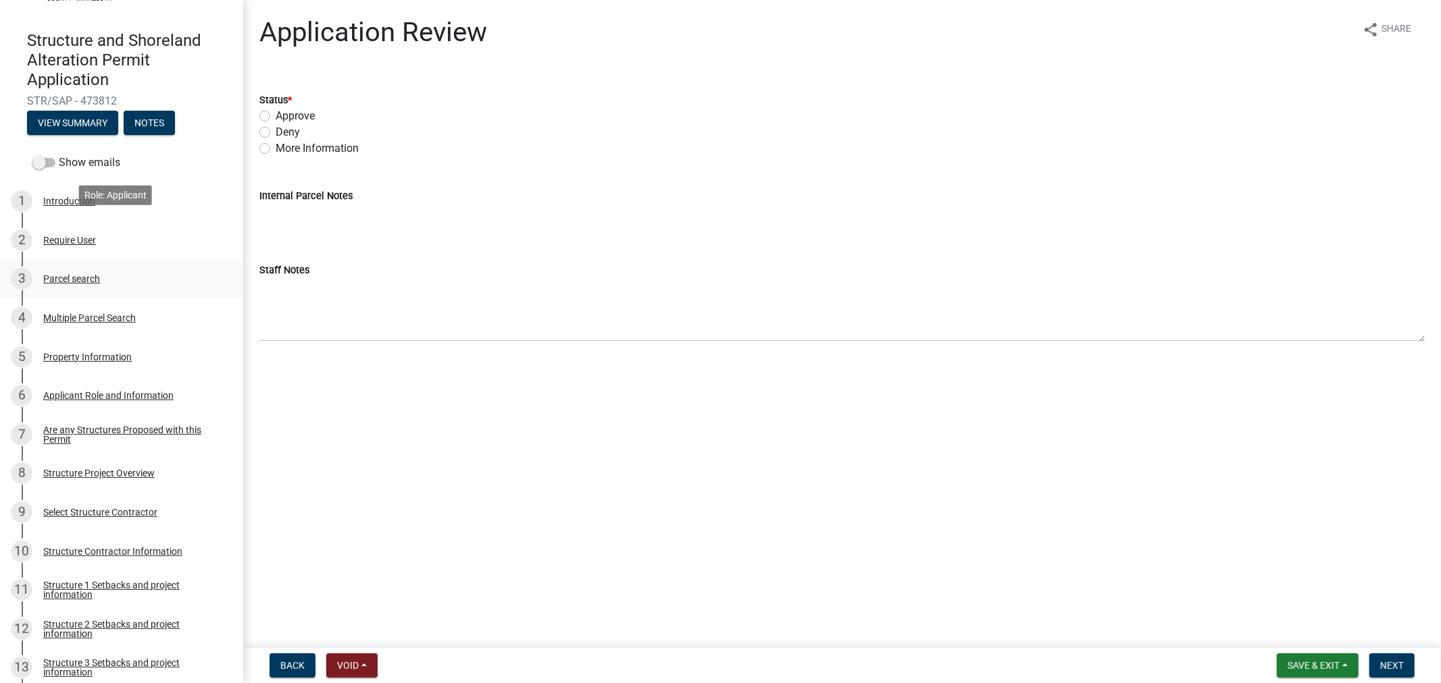
scroll to position [150, 0]
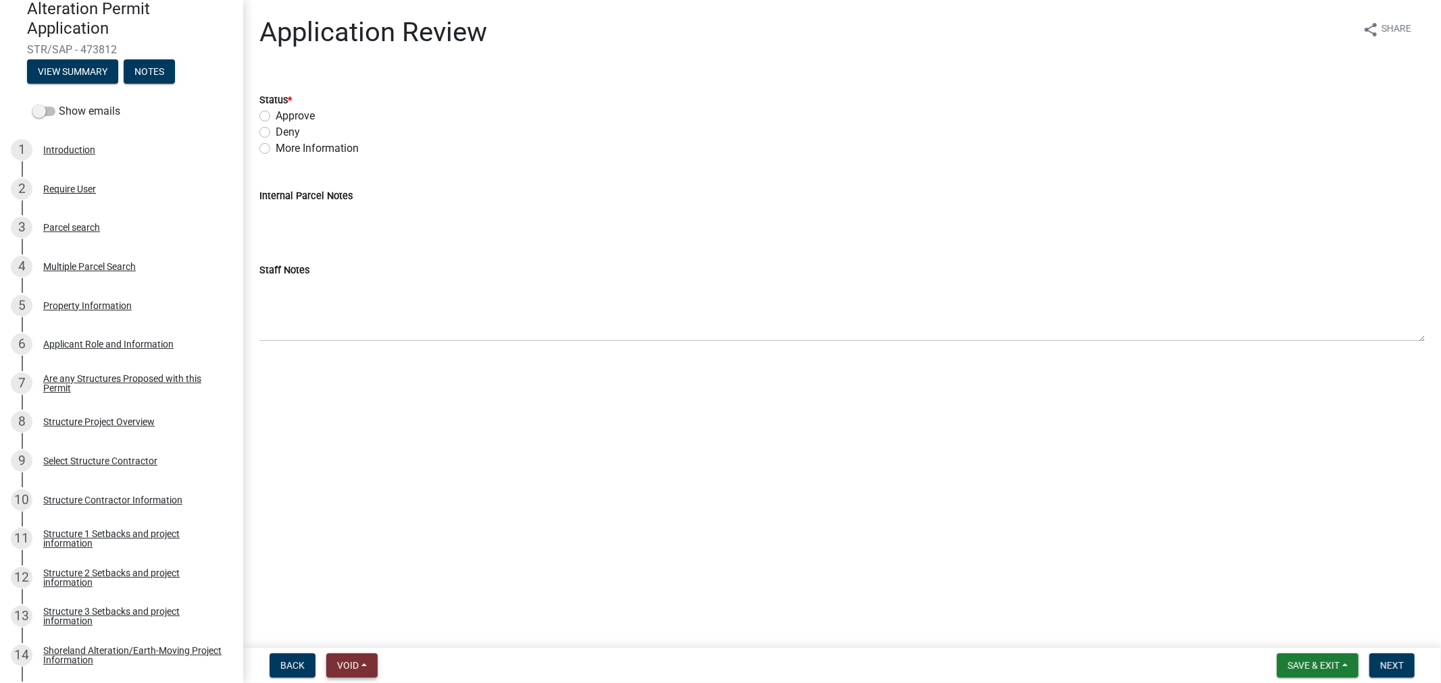
click at [365, 665] on button "Void" at bounding box center [351, 666] width 51 height 24
click at [730, 608] on main "Application Review share Share Status * Approve Deny More Information Internal …" at bounding box center [841, 321] width 1197 height 643
